Goal: Use online tool/utility: Utilize a website feature to perform a specific function

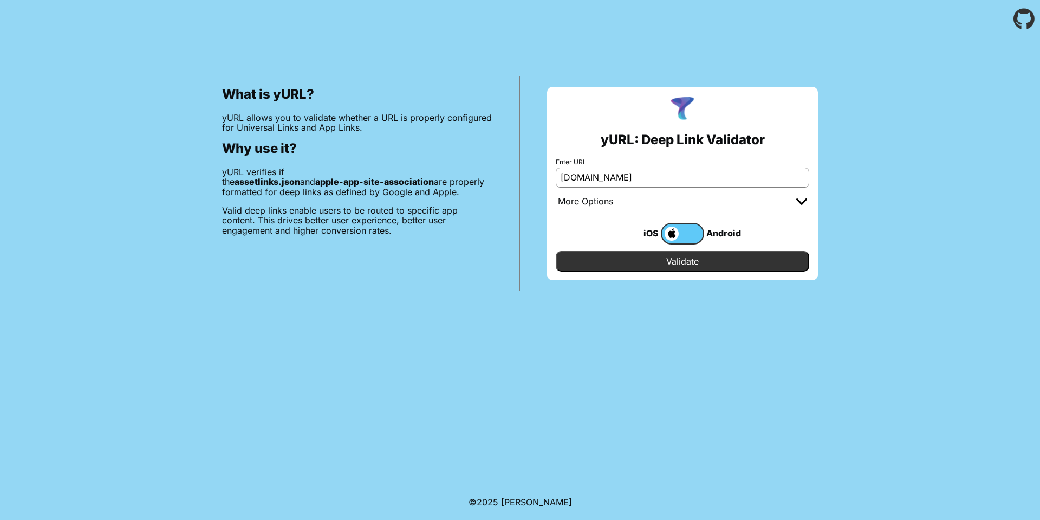
click at [658, 297] on body "What is yURL? yURL allows you to validate whether a URL is properly configured …" at bounding box center [520, 260] width 1040 height 520
click at [676, 264] on input "Validate" at bounding box center [683, 261] width 254 height 21
click at [669, 177] on input "rokomari.com" at bounding box center [683, 177] width 254 height 20
click at [552, 277] on div "yURL: Deep Link Validator Enter URL rokomari.com More Options Apple App Prefix …" at bounding box center [682, 183] width 271 height 193
click at [686, 226] on label at bounding box center [682, 234] width 43 height 22
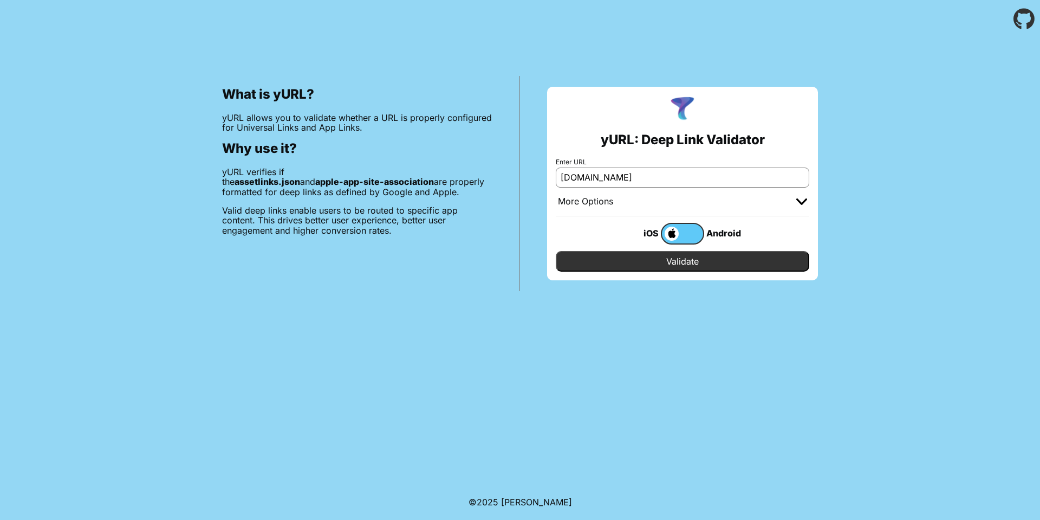
click at [0, 0] on input "checkbox" at bounding box center [0, 0] width 0 height 0
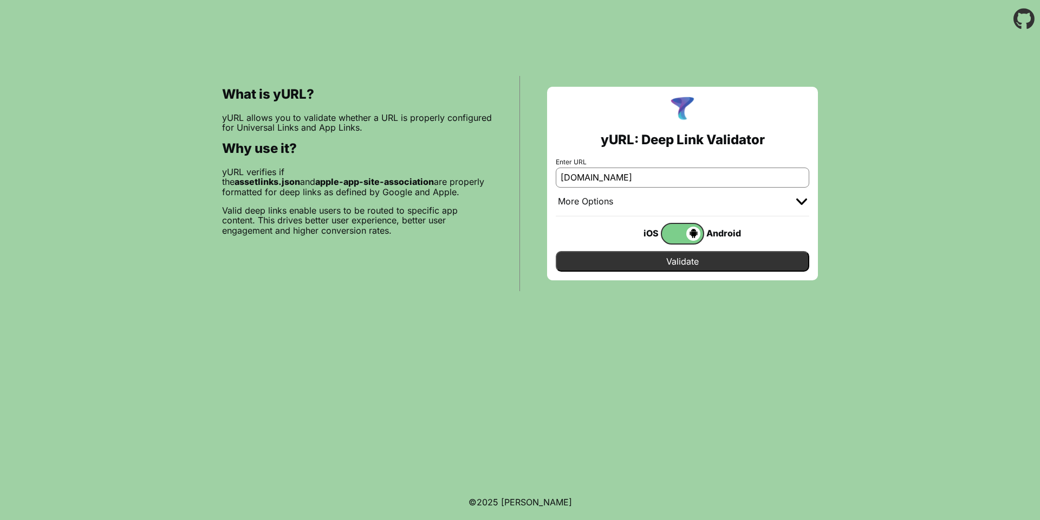
click at [675, 229] on span at bounding box center [681, 233] width 38 height 14
click at [0, 0] on input "checkbox" at bounding box center [0, 0] width 0 height 0
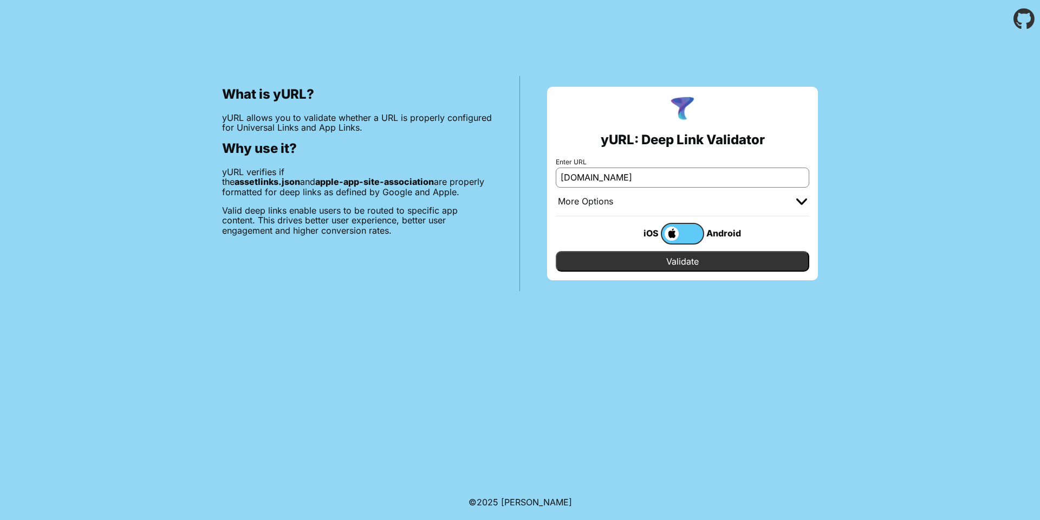
click at [602, 176] on input "[DOMAIN_NAME]" at bounding box center [683, 177] width 254 height 20
click at [653, 178] on input "[DOMAIN_NAME]" at bounding box center [683, 177] width 254 height 20
click at [797, 198] on div at bounding box center [801, 201] width 11 height 11
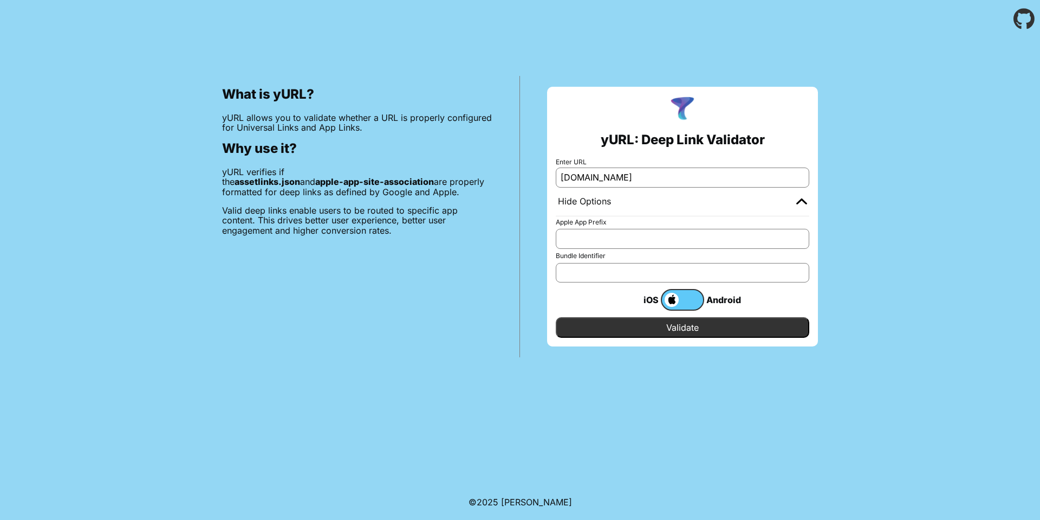
click at [605, 238] on input "Apple App Prefix" at bounding box center [683, 239] width 254 height 20
click at [624, 175] on input "[DOMAIN_NAME]" at bounding box center [683, 177] width 254 height 20
paste input "[URL][DOMAIN_NAME]"
type input "[URL][DOMAIN_NAME]"
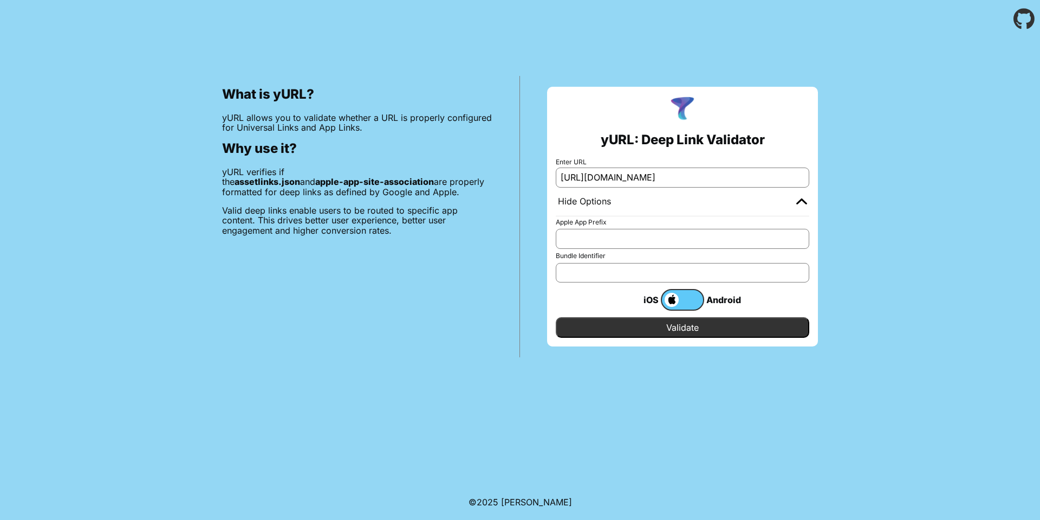
scroll to position [0, 0]
click at [678, 330] on input "Validate" at bounding box center [683, 327] width 254 height 21
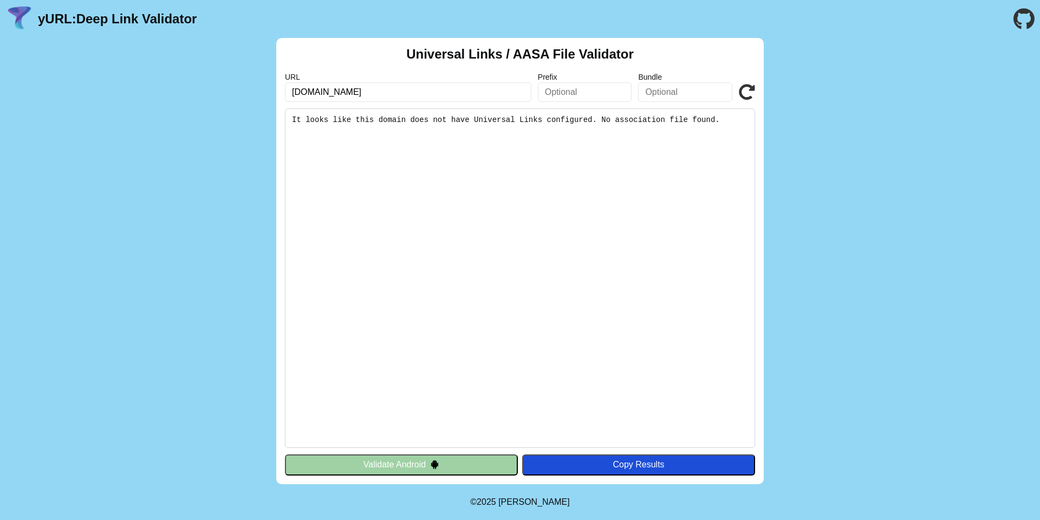
click at [584, 94] on input "text" at bounding box center [585, 92] width 94 height 20
click at [668, 97] on input "text" at bounding box center [685, 92] width 94 height 20
click at [378, 93] on input "rokomari.com" at bounding box center [408, 92] width 247 height 20
paste input "[URL][DOMAIN_NAME]"
type input "[URL][DOMAIN_NAME]"
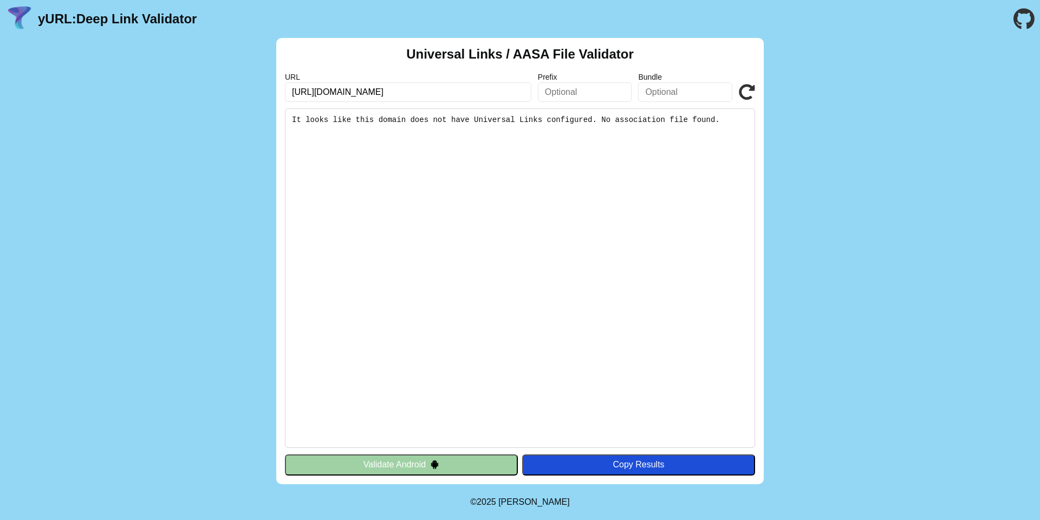
click at [748, 84] on icon at bounding box center [747, 92] width 16 height 16
drag, startPoint x: 305, startPoint y: 115, endPoint x: 683, endPoint y: 116, distance: 378.2
click at [679, 114] on pre "It looks like this domain does not have Universal Links configured. No associat…" at bounding box center [520, 277] width 470 height 339
drag, startPoint x: 724, startPoint y: 118, endPoint x: 280, endPoint y: 122, distance: 444.3
click at [280, 122] on div "Universal Links / AASA File Validator URL https://rokomari.com/.well-known/appl…" at bounding box center [520, 261] width 488 height 446
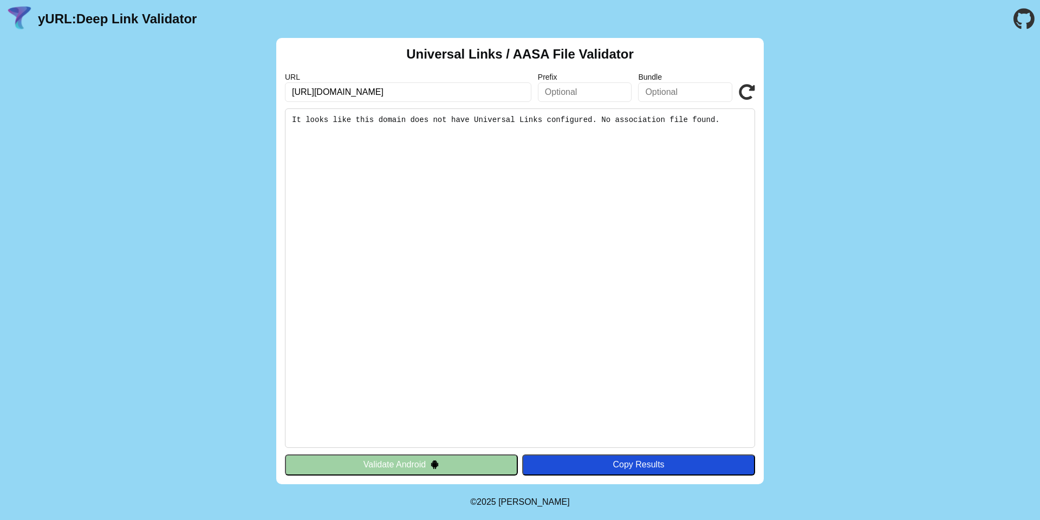
copy pre "It looks like this domain does not have Universal Links configured. No associat…"
click at [481, 94] on input "[URL][DOMAIN_NAME]" at bounding box center [408, 92] width 247 height 20
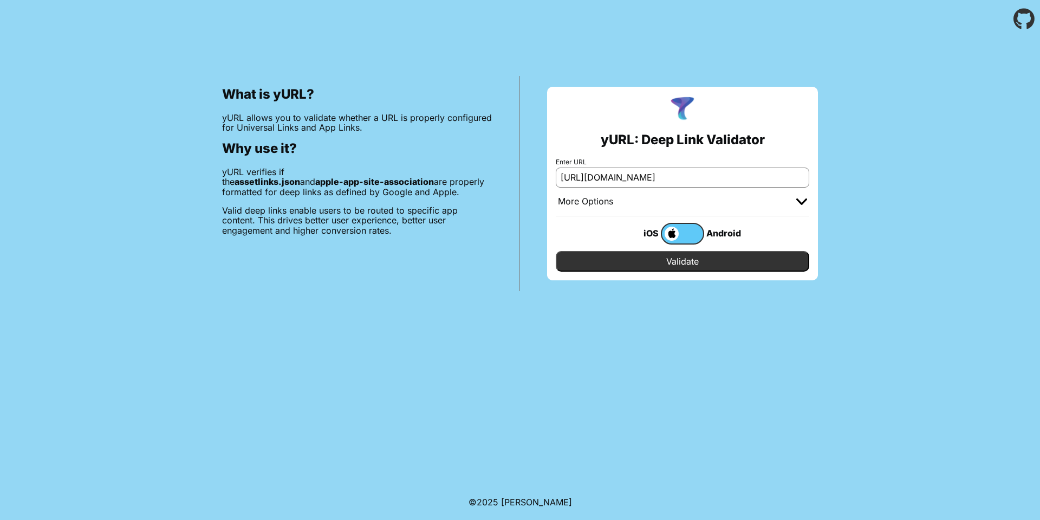
click at [695, 264] on input "Validate" at bounding box center [683, 261] width 254 height 21
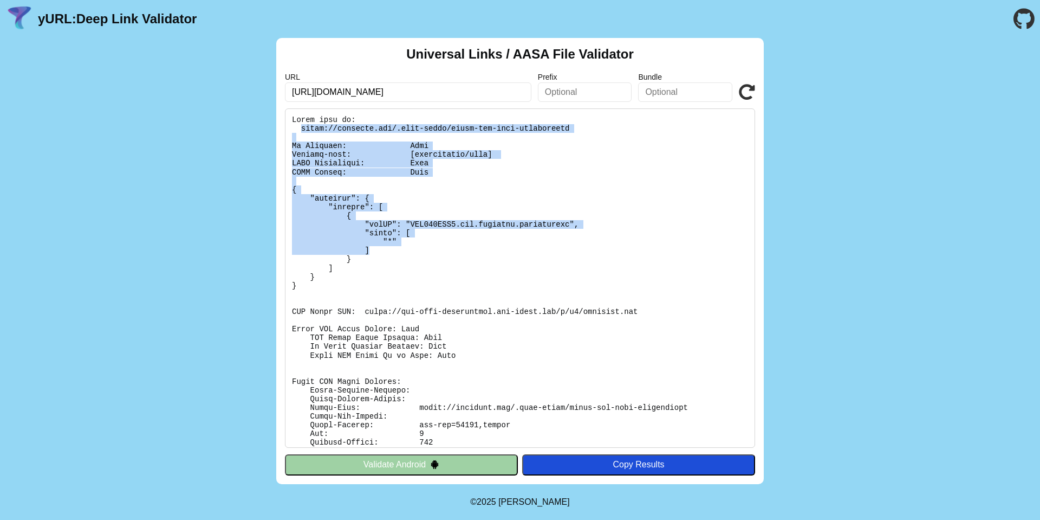
drag, startPoint x: 300, startPoint y: 128, endPoint x: 482, endPoint y: 249, distance: 218.9
click at [482, 249] on pre at bounding box center [520, 277] width 470 height 339
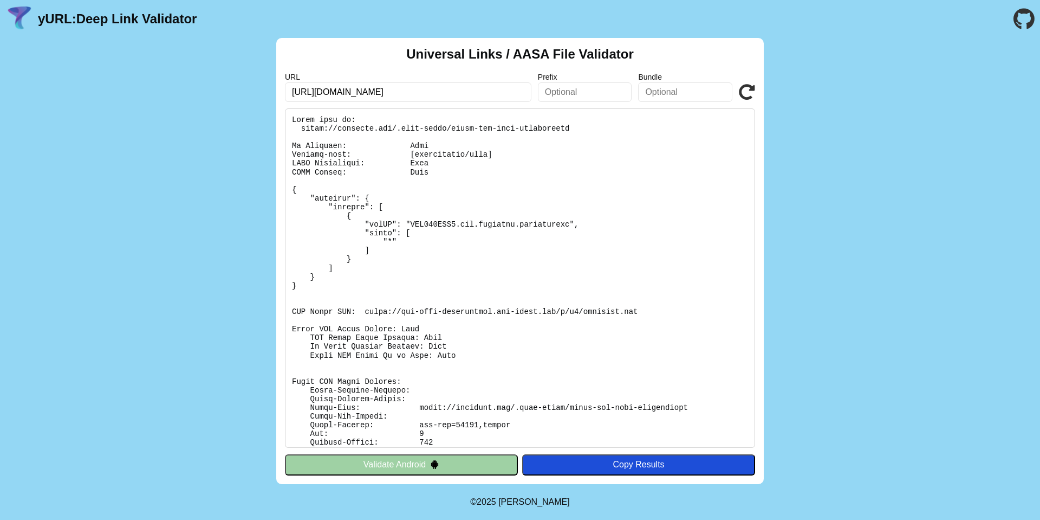
click at [449, 366] on pre at bounding box center [520, 277] width 470 height 339
drag, startPoint x: 365, startPoint y: 311, endPoint x: 562, endPoint y: 316, distance: 197.3
click at [562, 316] on pre at bounding box center [520, 277] width 470 height 339
click at [608, 314] on pre at bounding box center [520, 277] width 470 height 339
drag, startPoint x: 581, startPoint y: 311, endPoint x: 639, endPoint y: 311, distance: 57.4
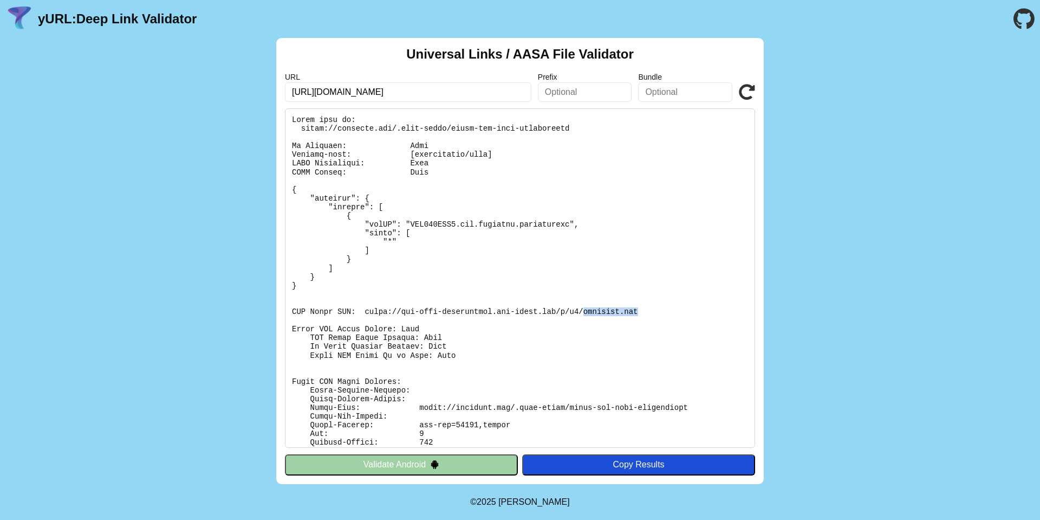
click at [639, 311] on pre at bounding box center [520, 277] width 470 height 339
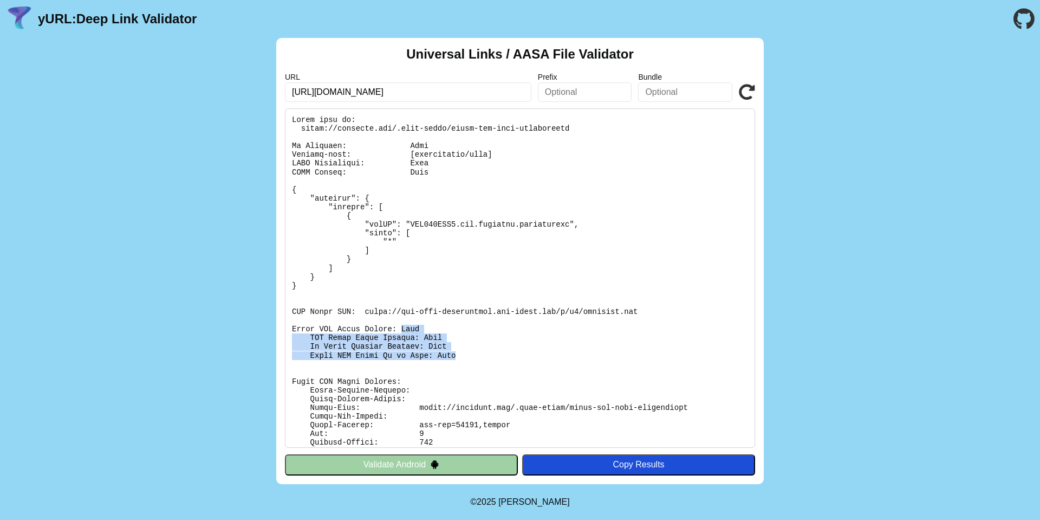
drag, startPoint x: 403, startPoint y: 328, endPoint x: 457, endPoint y: 356, distance: 61.3
click at [457, 356] on pre at bounding box center [520, 277] width 470 height 339
click at [617, 273] on pre at bounding box center [520, 277] width 470 height 339
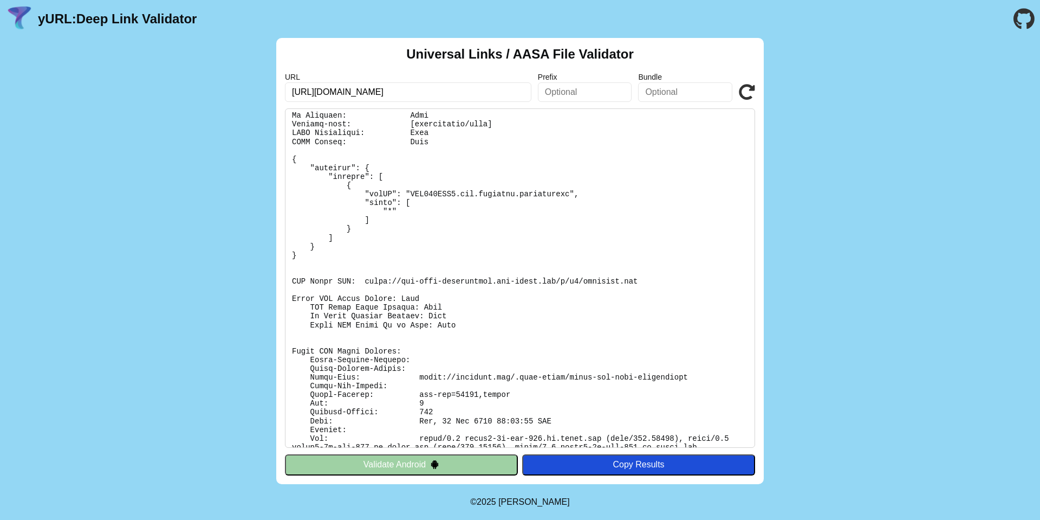
scroll to position [59, 0]
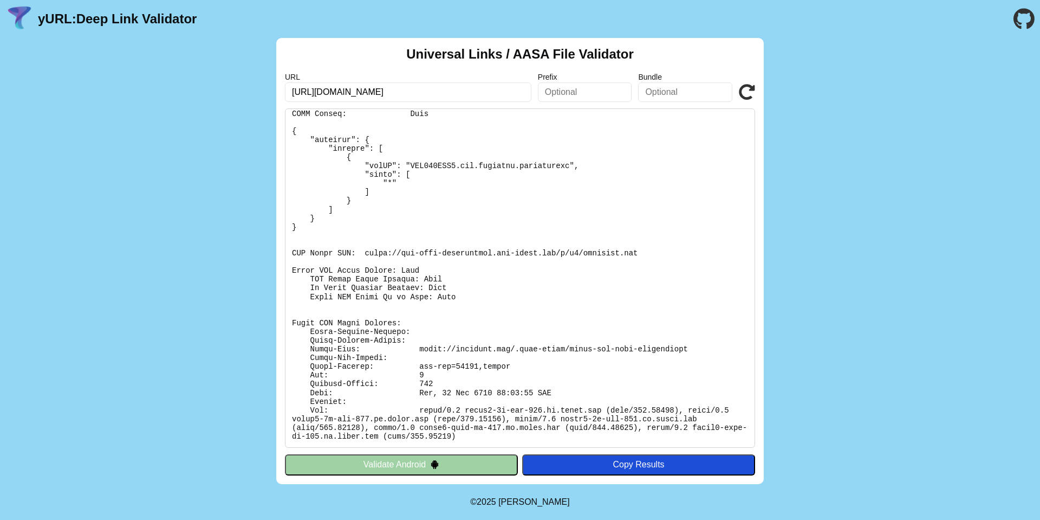
click at [315, 99] on input "https://rokomari.com/.well-known/apple-app-site-association" at bounding box center [408, 92] width 247 height 20
click at [319, 93] on input "https://rokomari.com/.well-known/apple-app-site-association" at bounding box center [408, 92] width 247 height 20
type input "[URL][DOMAIN_NAME]"
click at [749, 92] on icon at bounding box center [747, 92] width 16 height 16
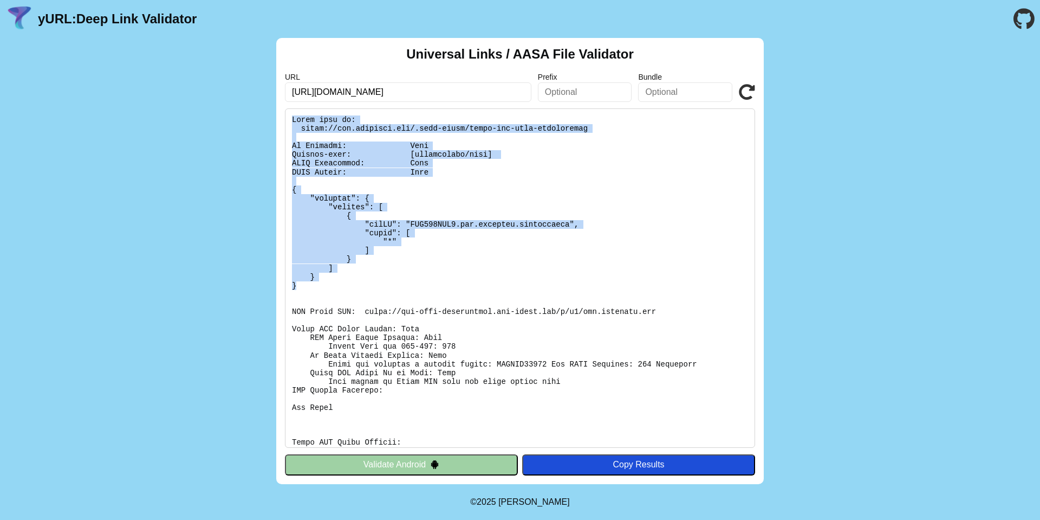
drag, startPoint x: 288, startPoint y: 118, endPoint x: 453, endPoint y: 284, distance: 235.2
click at [453, 284] on pre at bounding box center [520, 277] width 470 height 339
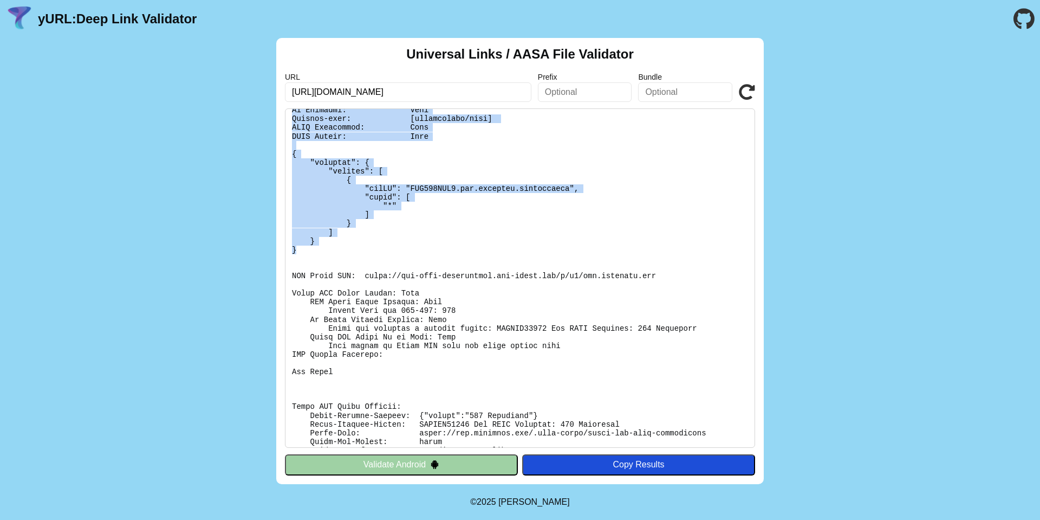
scroll to position [65, 0]
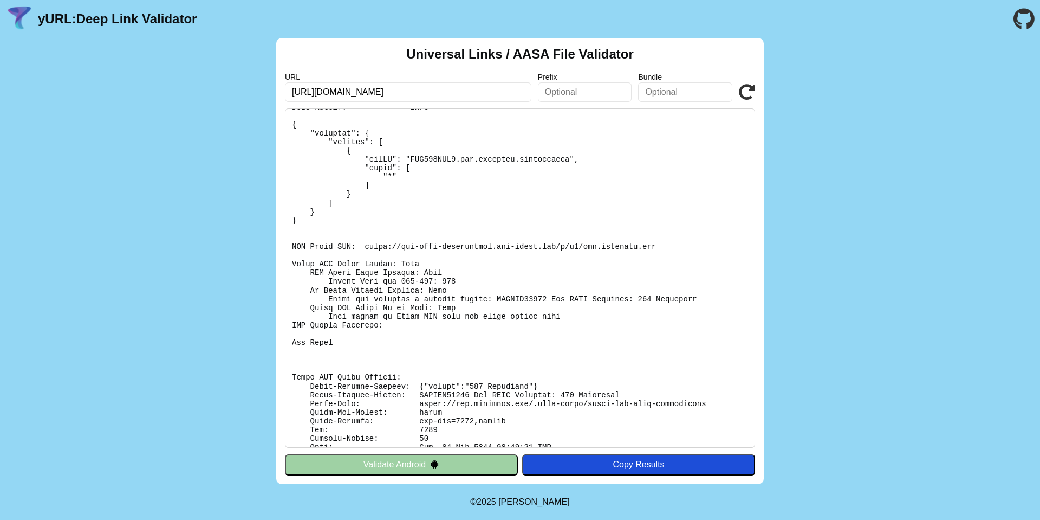
click at [647, 229] on pre at bounding box center [520, 277] width 470 height 339
drag, startPoint x: 292, startPoint y: 245, endPoint x: 646, endPoint y: 245, distance: 354.3
click at [646, 245] on pre at bounding box center [520, 277] width 470 height 339
drag, startPoint x: 289, startPoint y: 260, endPoint x: 399, endPoint y: 273, distance: 110.2
click at [399, 273] on pre at bounding box center [520, 277] width 470 height 339
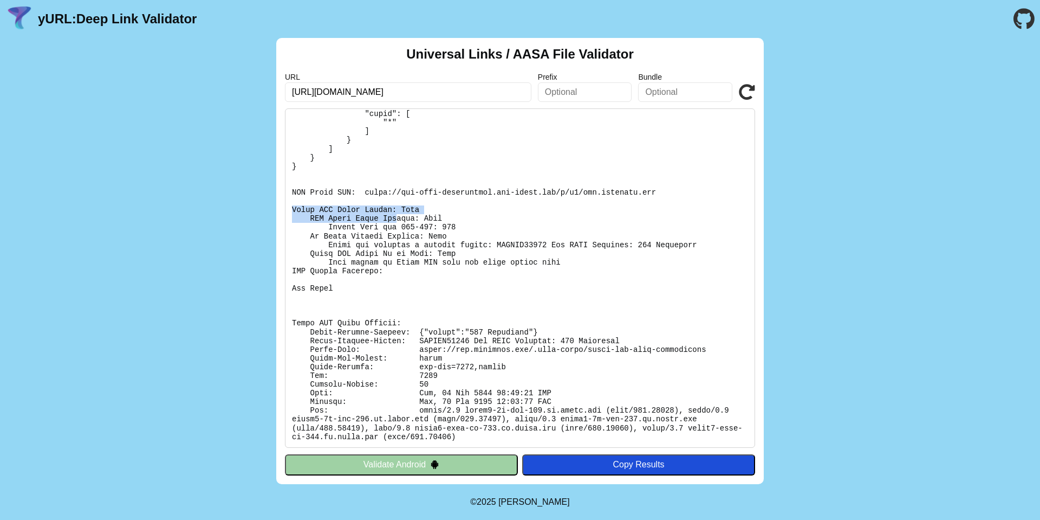
scroll to position [120, 0]
click at [747, 93] on icon at bounding box center [747, 92] width 16 height 16
drag, startPoint x: 467, startPoint y: 327, endPoint x: 521, endPoint y: 330, distance: 53.7
click at [521, 330] on pre at bounding box center [520, 277] width 470 height 339
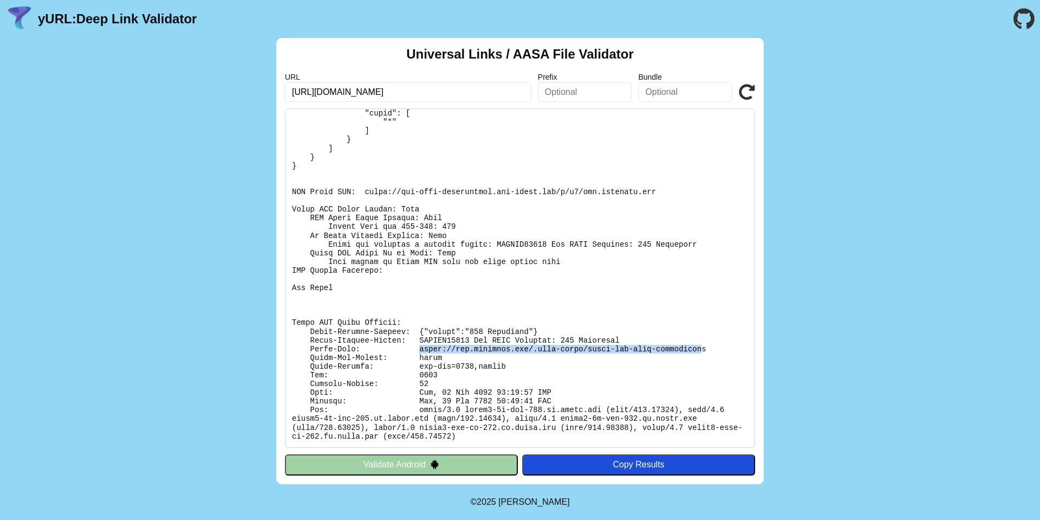
drag, startPoint x: 417, startPoint y: 345, endPoint x: 704, endPoint y: 347, distance: 287.1
click at [704, 347] on pre at bounding box center [520, 277] width 470 height 339
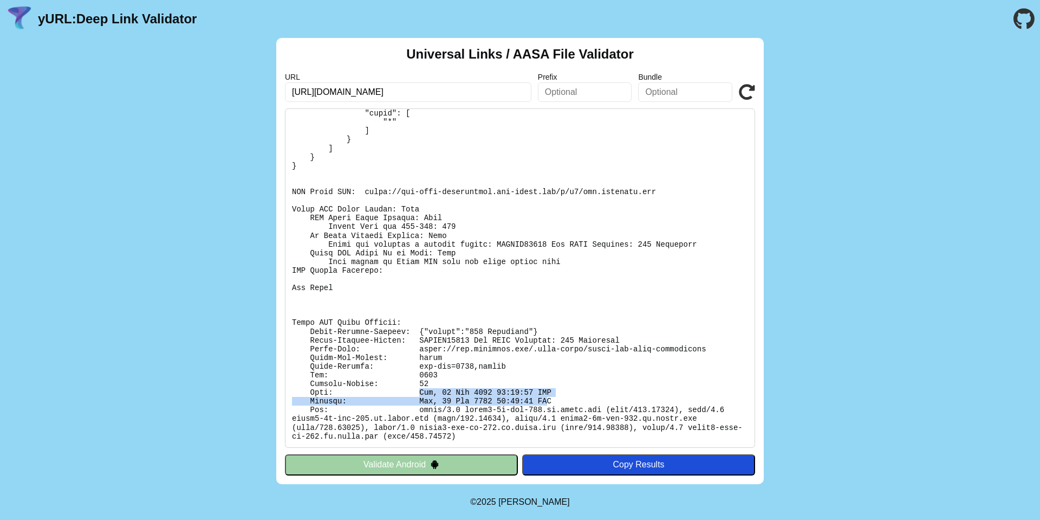
drag, startPoint x: 411, startPoint y: 395, endPoint x: 547, endPoint y: 402, distance: 136.7
click at [547, 402] on pre at bounding box center [520, 277] width 470 height 339
drag, startPoint x: 416, startPoint y: 403, endPoint x: 550, endPoint y: 401, distance: 134.4
click at [550, 401] on pre at bounding box center [520, 277] width 470 height 339
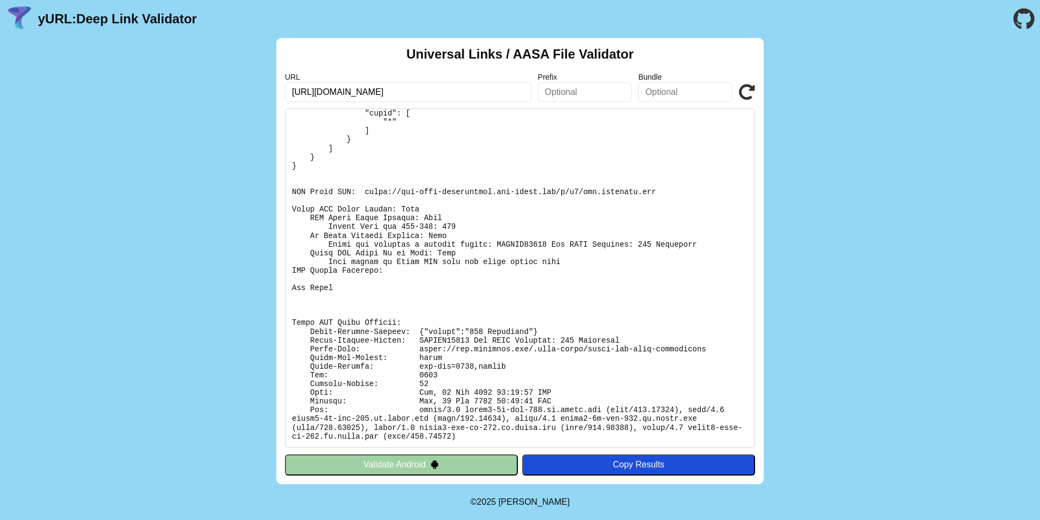
click at [525, 390] on pre at bounding box center [520, 277] width 470 height 339
click at [491, 397] on pre at bounding box center [520, 277] width 470 height 339
drag, startPoint x: 476, startPoint y: 390, endPoint x: 550, endPoint y: 390, distance: 73.7
click at [550, 390] on pre at bounding box center [520, 277] width 470 height 339
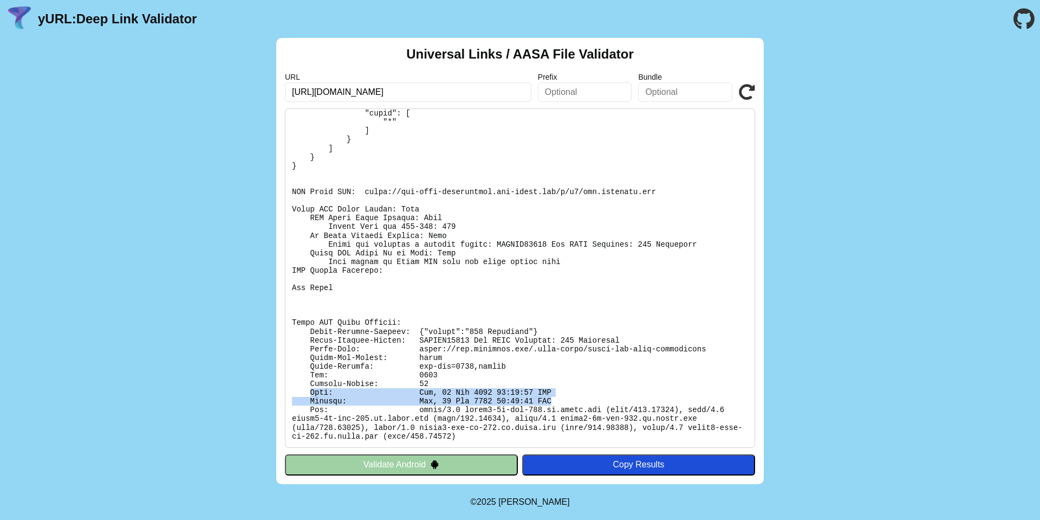
drag, startPoint x: 308, startPoint y: 390, endPoint x: 562, endPoint y: 401, distance: 254.3
click at [562, 401] on pre at bounding box center [520, 277] width 470 height 339
copy pre "Date: Wed, 10 Sep 2025 09:50:17 GMT Expires: Wed, 10 Sep 2025 09:50:27 GMT"
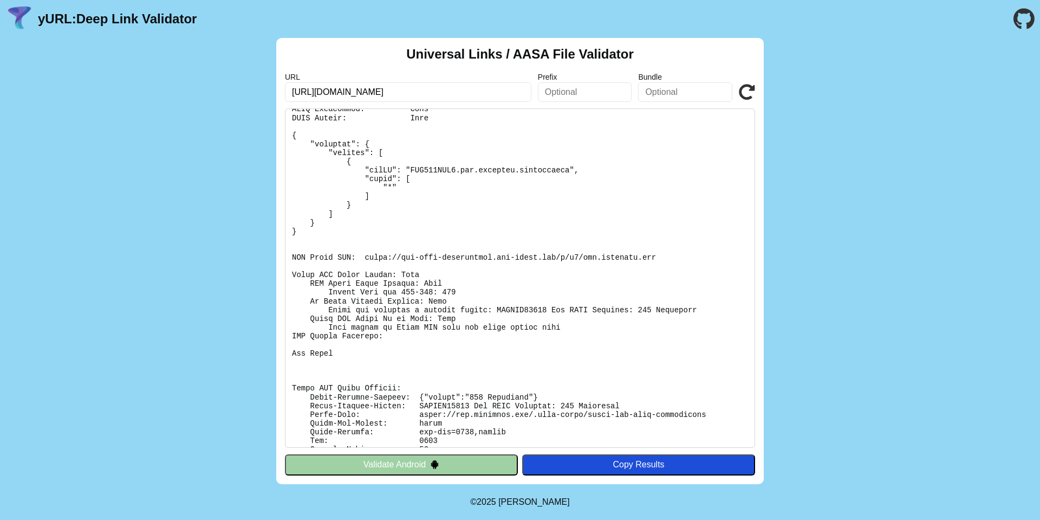
scroll to position [0, 0]
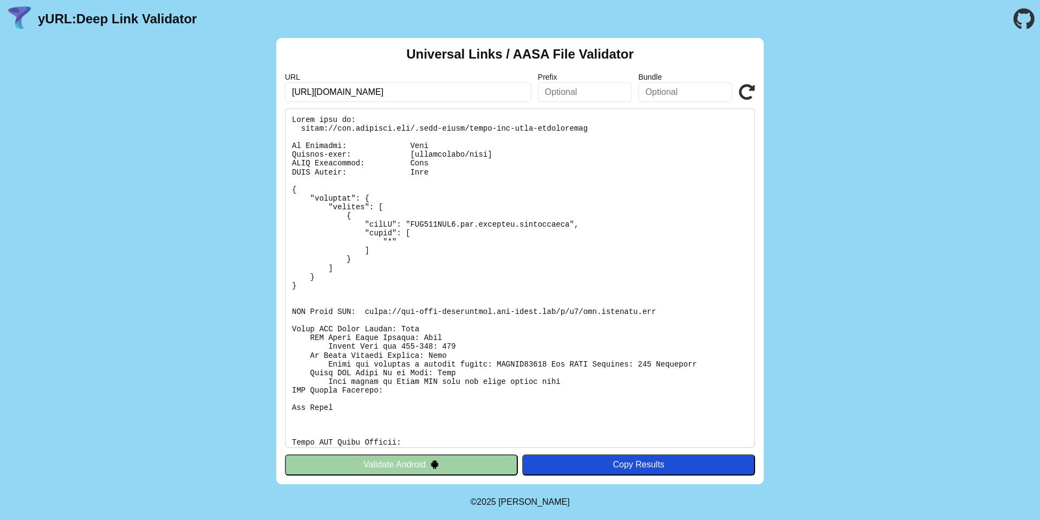
click at [334, 92] on input "[URL][DOMAIN_NAME]" at bounding box center [408, 92] width 247 height 20
click at [338, 88] on input "[URL][DOMAIN_NAME]" at bounding box center [408, 92] width 247 height 20
type input "https://rokomari.com/.well-known/apple-app-site-association"
click at [744, 92] on icon at bounding box center [747, 92] width 16 height 16
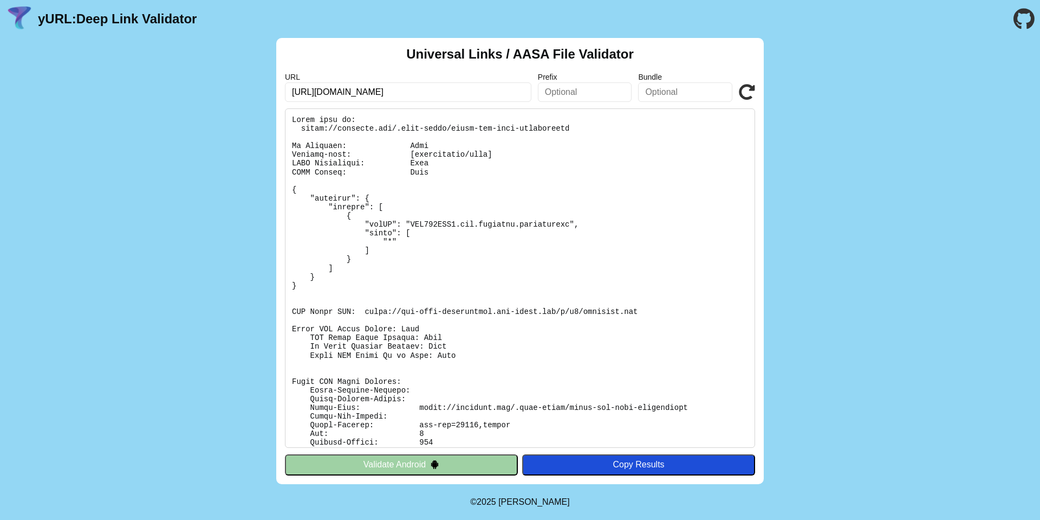
scroll to position [59, 0]
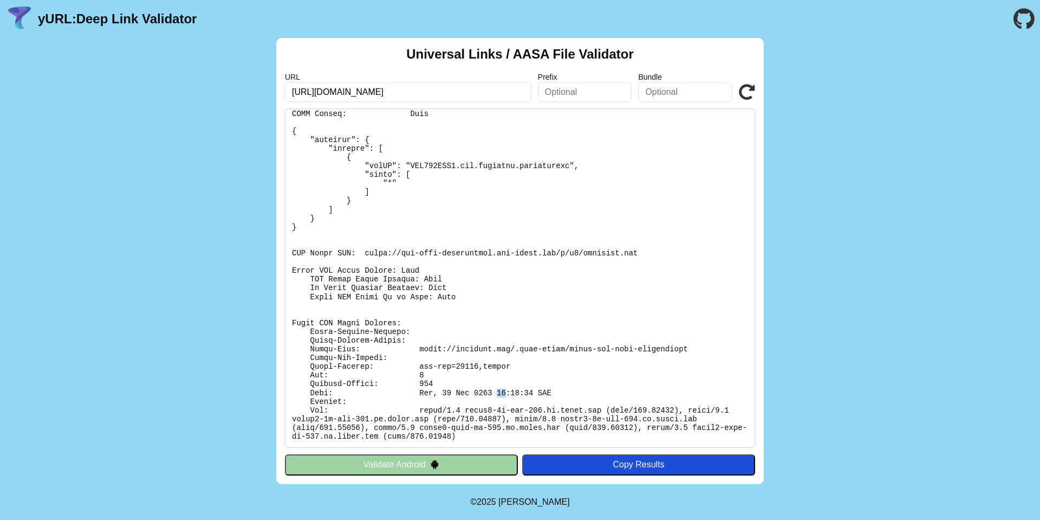
drag, startPoint x: 497, startPoint y: 392, endPoint x: 507, endPoint y: 390, distance: 10.0
click at [507, 390] on pre at bounding box center [520, 277] width 470 height 339
drag, startPoint x: 310, startPoint y: 392, endPoint x: 557, endPoint y: 388, distance: 247.1
click at [557, 388] on pre at bounding box center [520, 277] width 470 height 339
copy pre "Date: [DATE] 10:43:40 GMT"
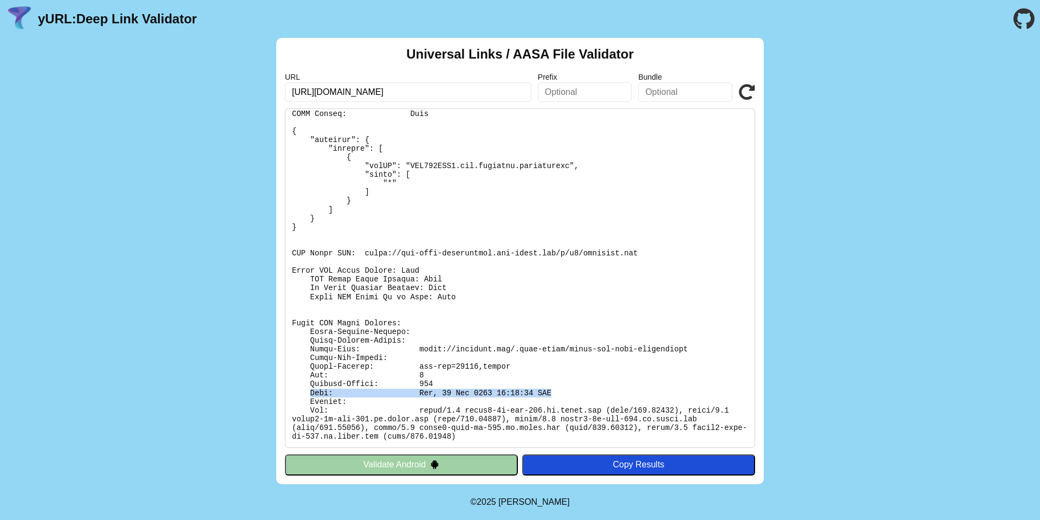
click at [638, 390] on pre at bounding box center [520, 277] width 470 height 339
drag, startPoint x: 417, startPoint y: 394, endPoint x: 474, endPoint y: 393, distance: 56.9
click at [474, 393] on pre at bounding box center [520, 277] width 470 height 339
click at [621, 281] on pre at bounding box center [520, 277] width 470 height 339
click at [313, 398] on pre at bounding box center [520, 277] width 470 height 339
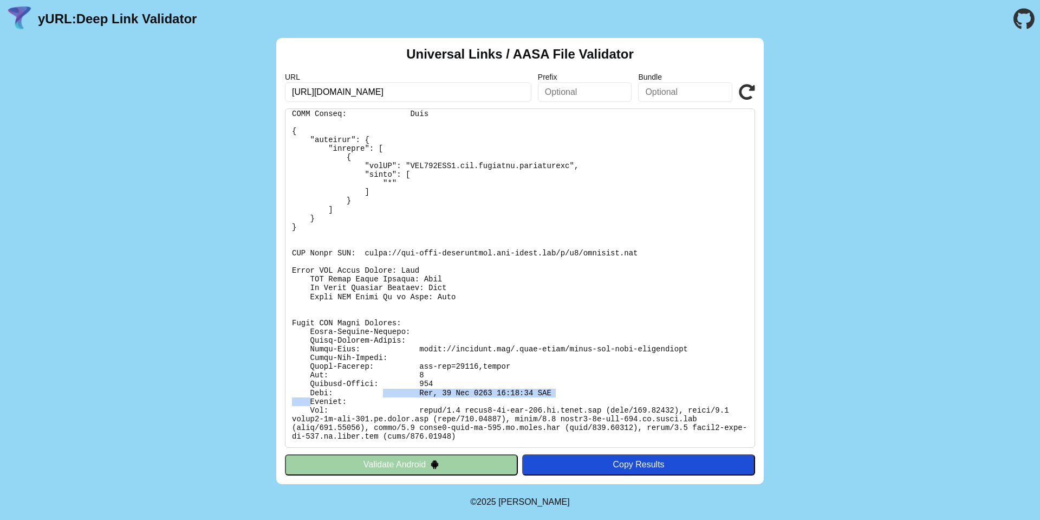
drag, startPoint x: 308, startPoint y: 399, endPoint x: 381, endPoint y: 395, distance: 72.7
click at [381, 395] on pre at bounding box center [520, 277] width 470 height 339
click at [320, 92] on input "https://rokomari.com/.well-known/apple-app-site-association" at bounding box center [408, 92] width 247 height 20
type input "[URL][DOMAIN_NAME]"
click at [744, 81] on div "URL https://www.rokomari.com/.well-known/apple-app-site-association Prefix Bund…" at bounding box center [520, 87] width 470 height 29
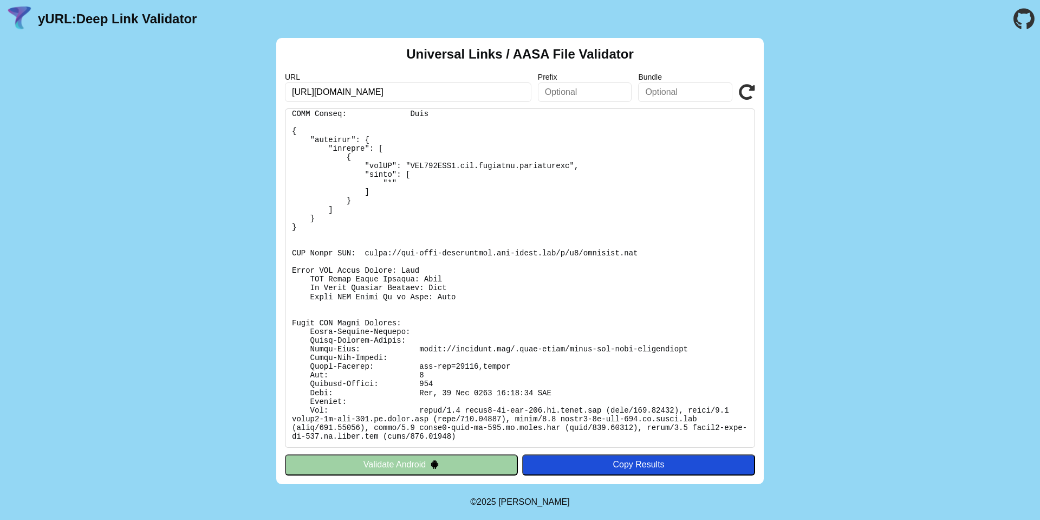
click at [748, 91] on icon at bounding box center [747, 92] width 16 height 16
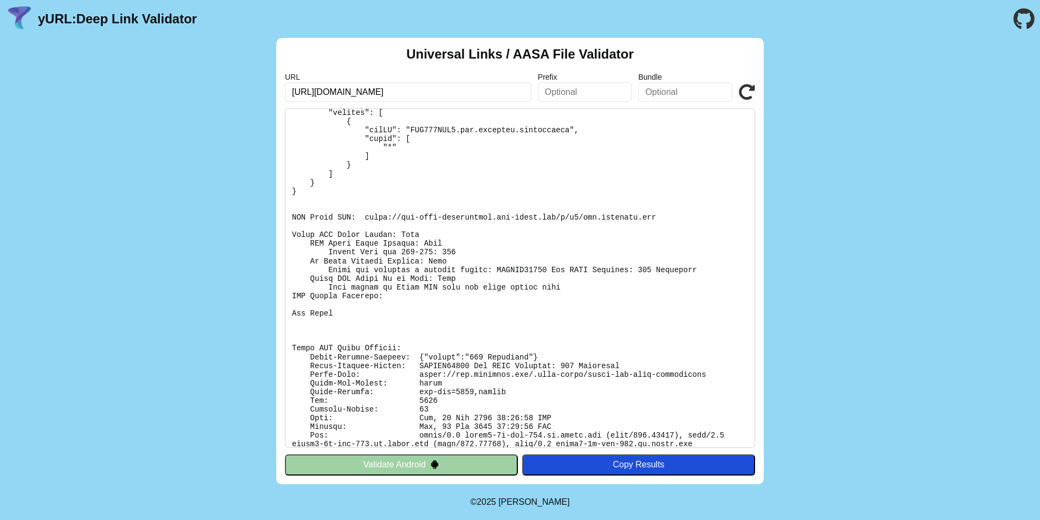
scroll to position [120, 0]
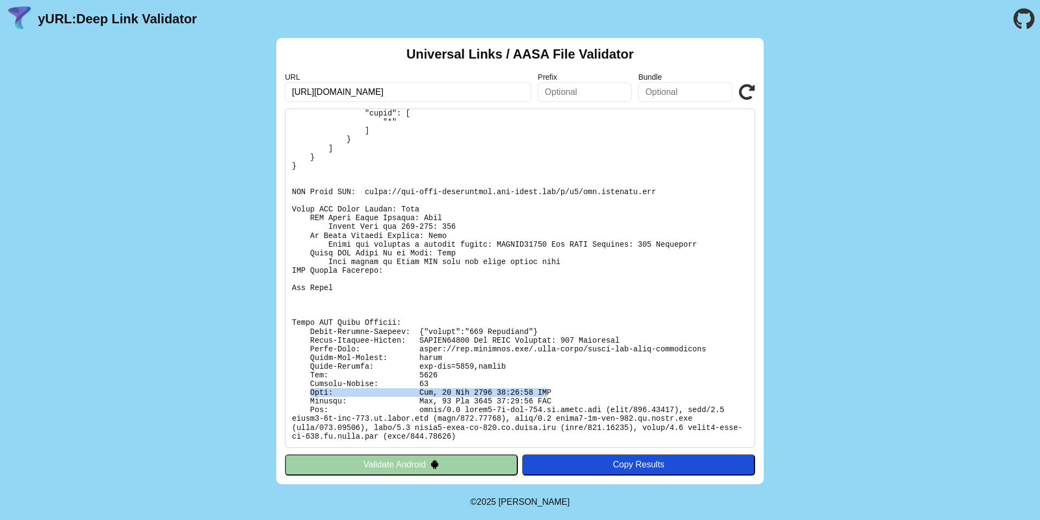
drag, startPoint x: 301, startPoint y: 394, endPoint x: 546, endPoint y: 397, distance: 244.9
click at [546, 397] on pre at bounding box center [520, 277] width 470 height 339
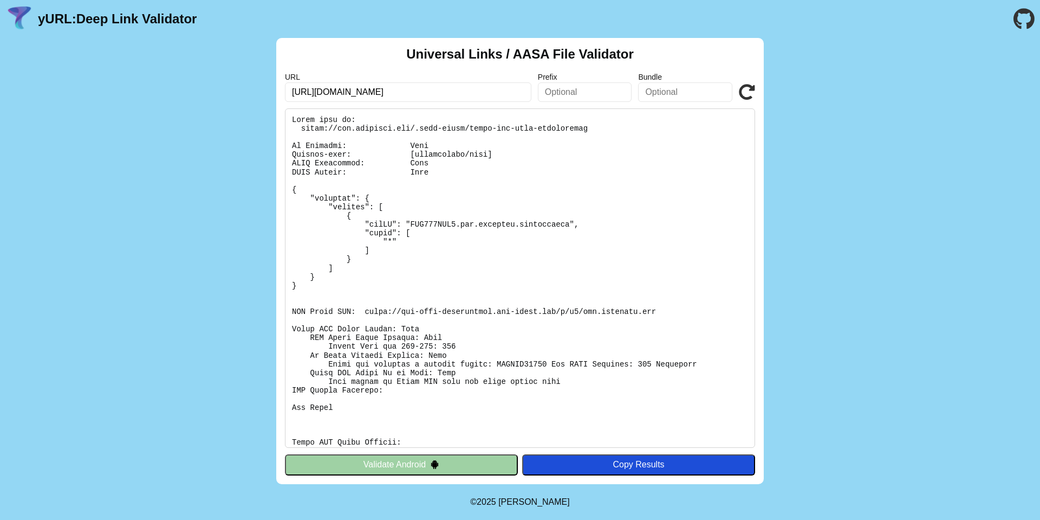
click at [346, 128] on pre at bounding box center [520, 277] width 470 height 339
drag, startPoint x: 389, startPoint y: 95, endPoint x: 318, endPoint y: 91, distance: 71.1
click at [318, 91] on input "[URL][DOMAIN_NAME]" at bounding box center [408, 92] width 247 height 20
click at [355, 100] on input "[URL][DOMAIN_NAME]" at bounding box center [408, 92] width 247 height 20
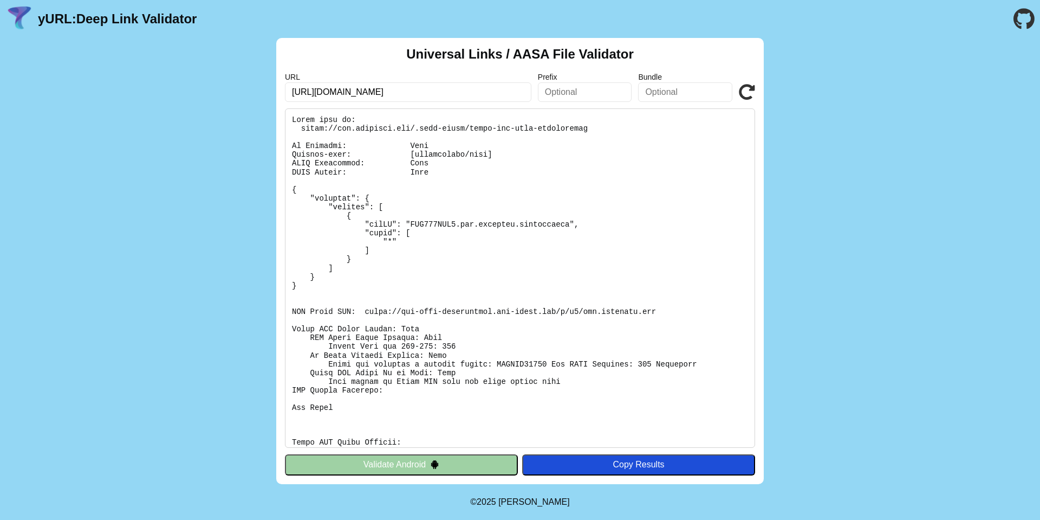
drag, startPoint x: 340, startPoint y: 96, endPoint x: 316, endPoint y: 96, distance: 23.8
click at [316, 96] on input "[URL][DOMAIN_NAME]" at bounding box center [408, 92] width 247 height 20
click at [335, 91] on input "[URL][DOMAIN_NAME]" at bounding box center [408, 92] width 247 height 20
drag, startPoint x: 339, startPoint y: 91, endPoint x: 392, endPoint y: 93, distance: 52.6
click at [392, 93] on input "[URL][DOMAIN_NAME]" at bounding box center [408, 92] width 247 height 20
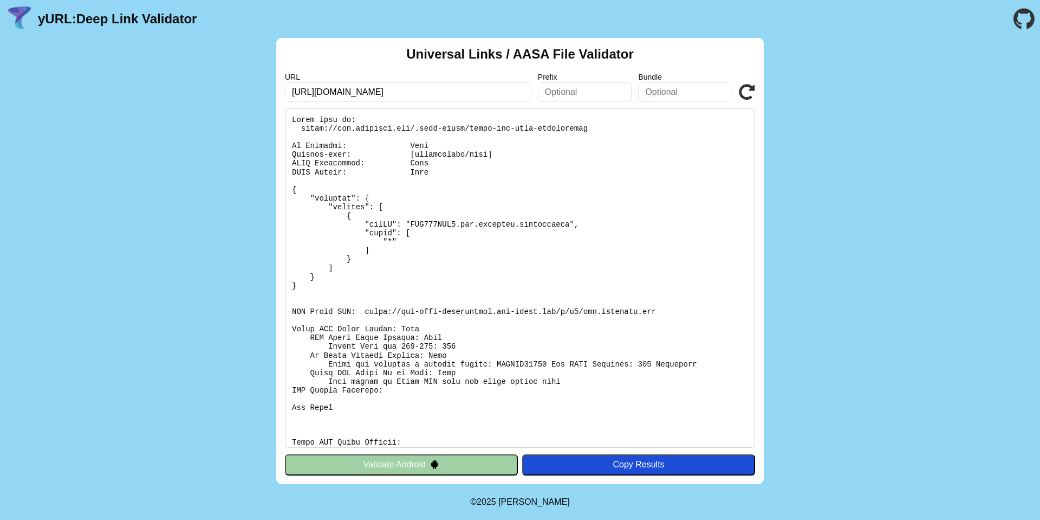
scroll to position [120, 0]
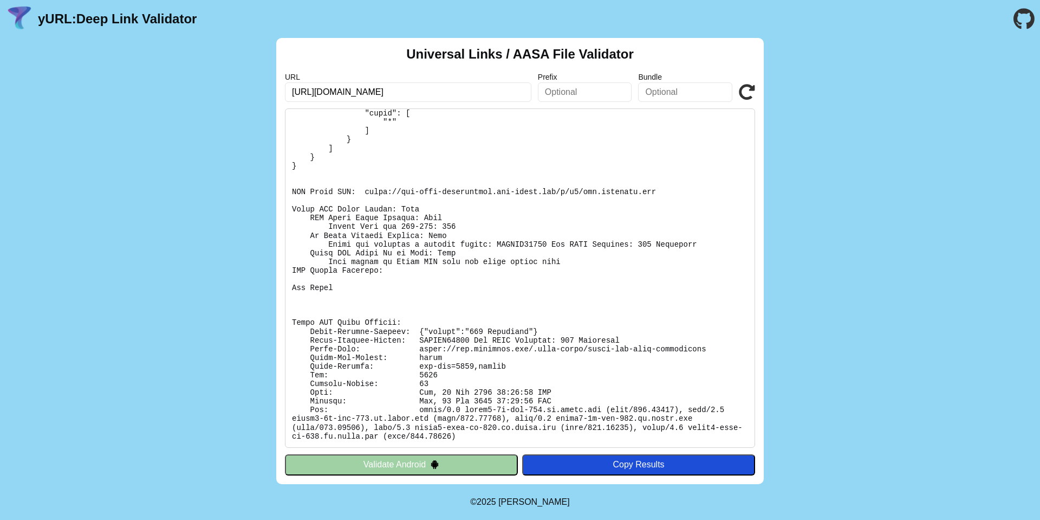
click at [742, 90] on icon at bounding box center [747, 92] width 16 height 16
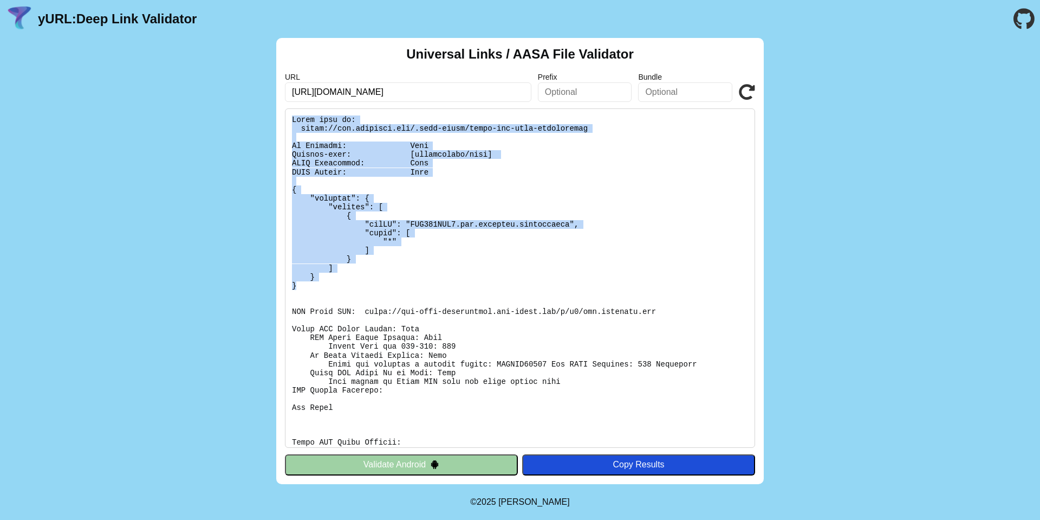
drag, startPoint x: 288, startPoint y: 119, endPoint x: 338, endPoint y: 288, distance: 176.2
click at [338, 288] on pre at bounding box center [520, 277] width 470 height 339
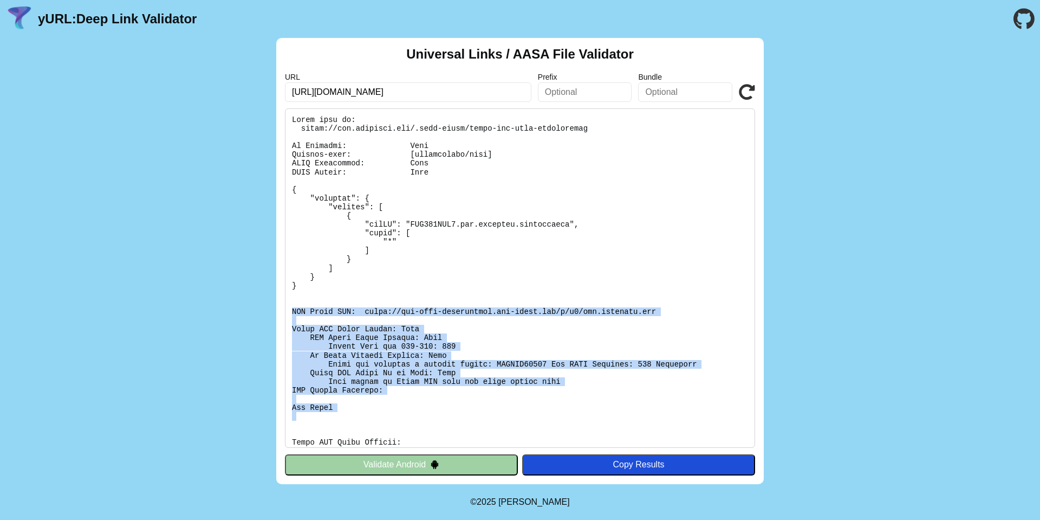
drag, startPoint x: 293, startPoint y: 308, endPoint x: 349, endPoint y: 427, distance: 131.8
click at [349, 427] on pre at bounding box center [520, 277] width 470 height 339
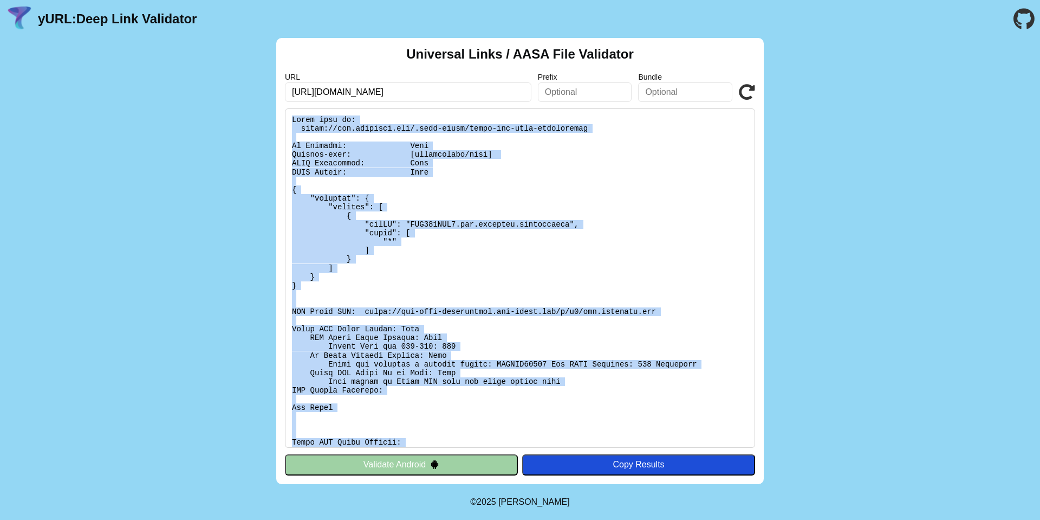
drag, startPoint x: 502, startPoint y: 436, endPoint x: 289, endPoint y: 108, distance: 390.4
click at [289, 108] on pre at bounding box center [520, 277] width 470 height 339
copy pre "Found file at: [URL][DOMAIN_NAME] No Redirect: Pass Content-type: [application/…"
click at [424, 262] on pre at bounding box center [520, 277] width 470 height 339
click at [439, 196] on pre at bounding box center [520, 277] width 470 height 339
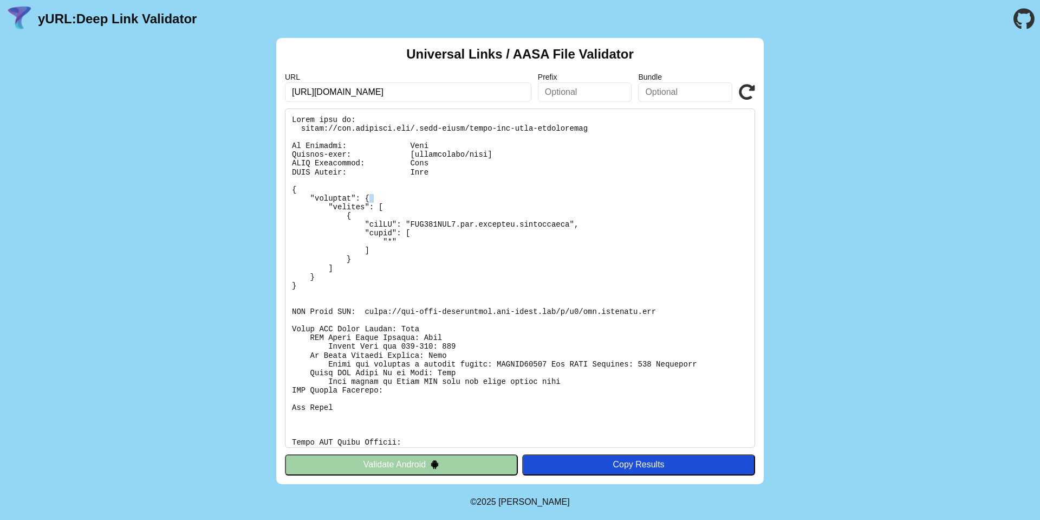
click at [439, 196] on pre at bounding box center [520, 277] width 470 height 339
click at [463, 150] on pre at bounding box center [520, 277] width 470 height 339
drag, startPoint x: 362, startPoint y: 310, endPoint x: 663, endPoint y: 308, distance: 300.1
click at [663, 308] on pre at bounding box center [520, 277] width 470 height 339
drag, startPoint x: 632, startPoint y: 306, endPoint x: 470, endPoint y: 300, distance: 162.1
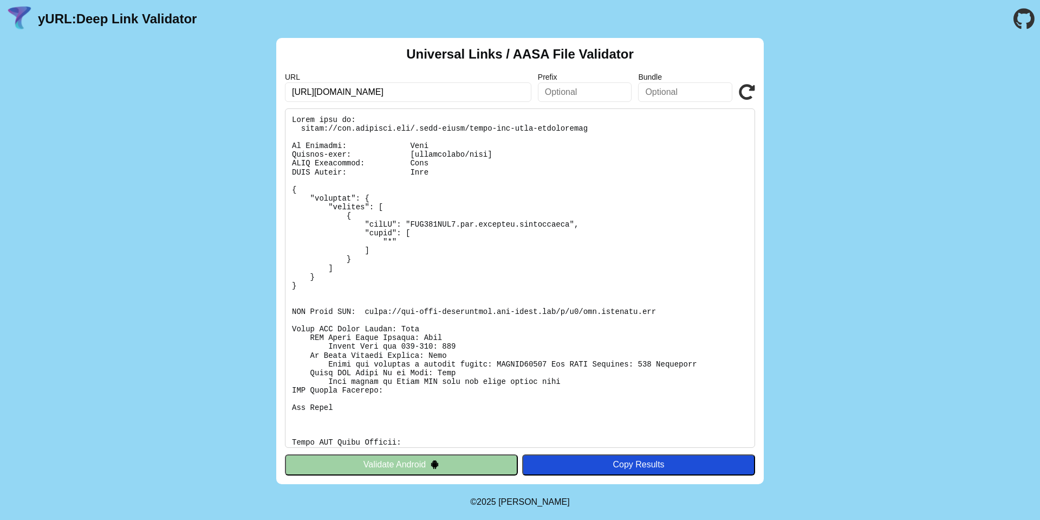
click at [482, 291] on pre at bounding box center [520, 277] width 470 height 339
drag, startPoint x: 364, startPoint y: 310, endPoint x: 655, endPoint y: 309, distance: 291.5
click at [655, 309] on pre at bounding box center [520, 277] width 470 height 339
copy pre "[URL][DOMAIN_NAME][DOMAIN_NAME]"
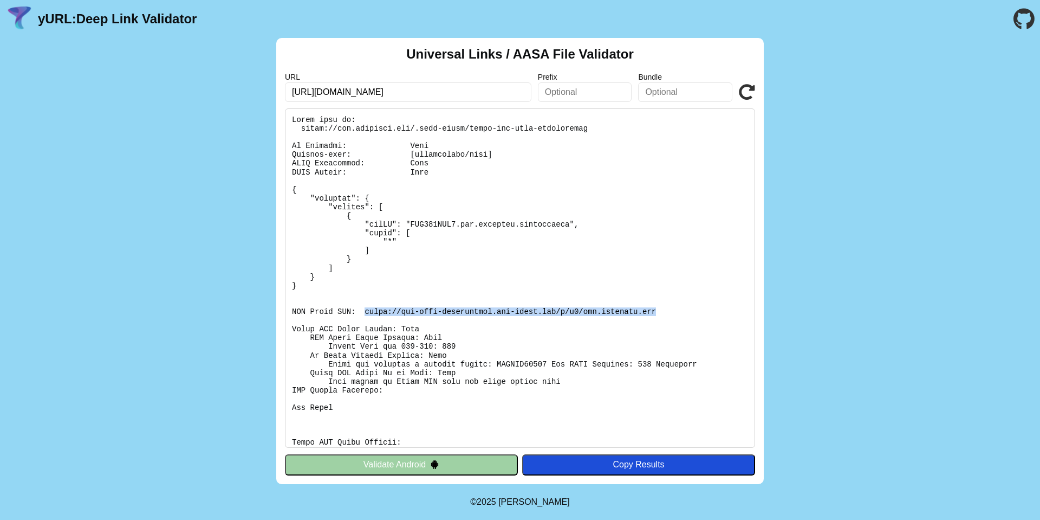
click at [747, 93] on icon at bounding box center [747, 92] width 16 height 16
